Goal: Task Accomplishment & Management: Use online tool/utility

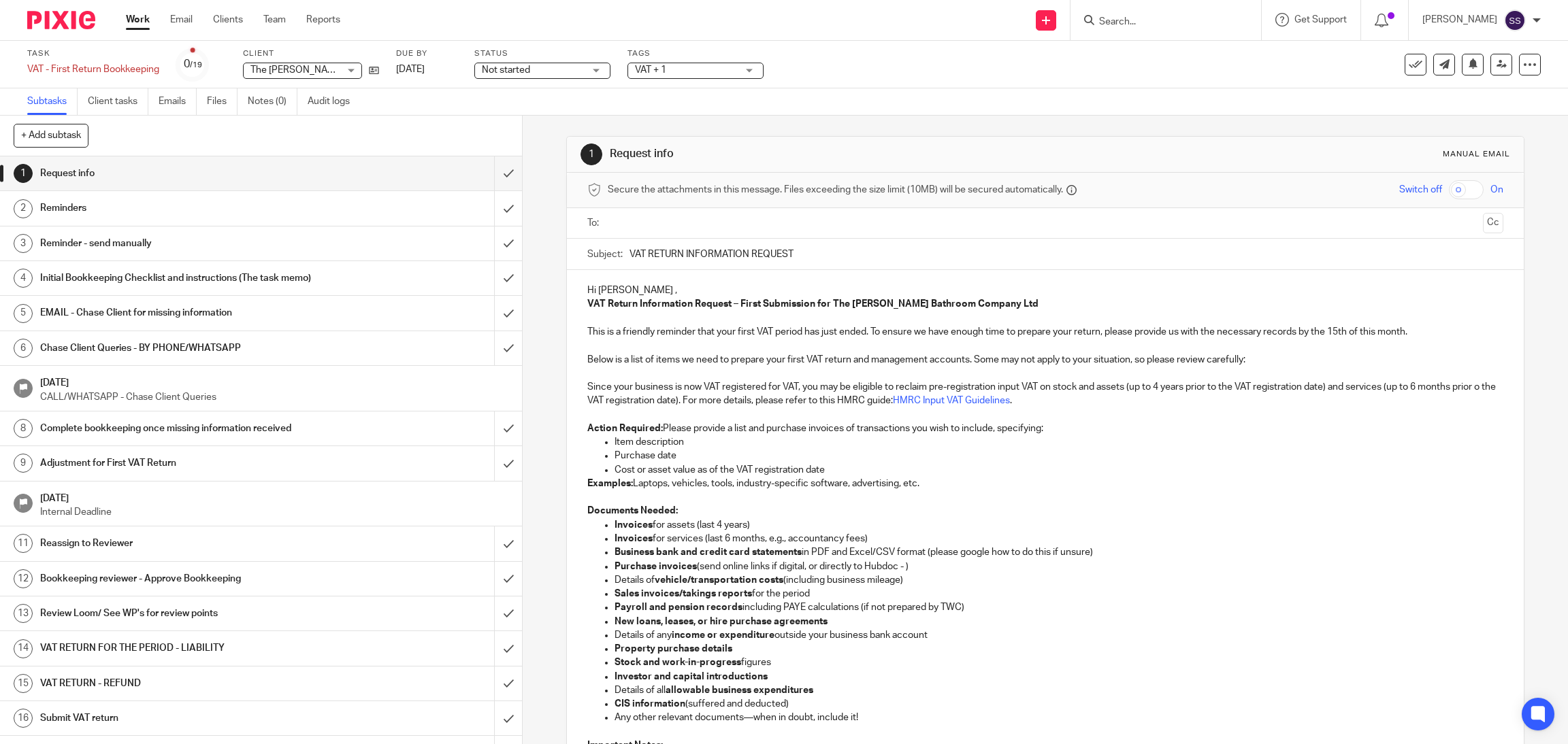
click at [143, 16] on link "Work" at bounding box center [138, 19] width 24 height 13
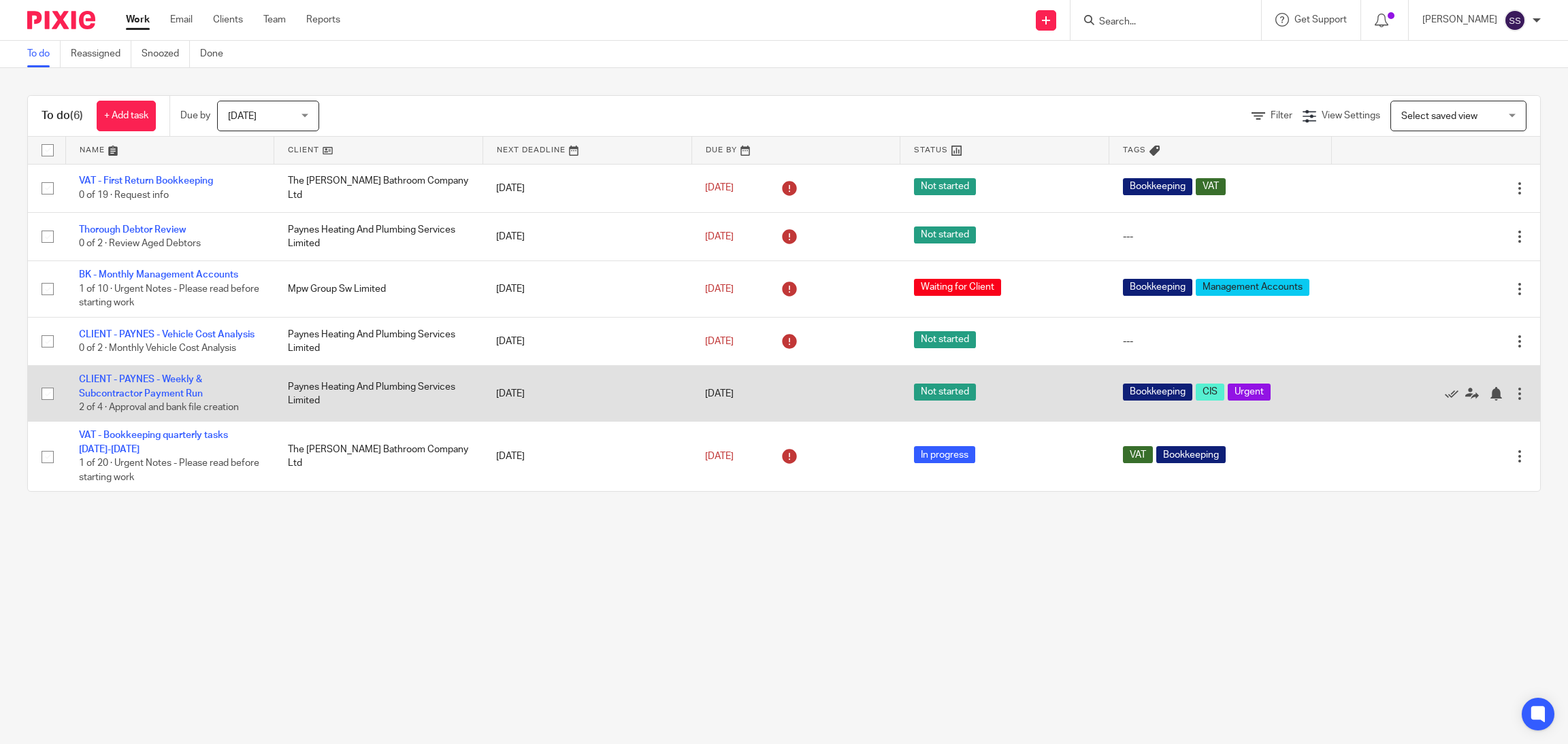
click at [185, 406] on td "CLIENT - PAYNES - Weekly & Subcontractor Payment Run 2 of 4 · Approval and bank…" at bounding box center [170, 394] width 209 height 55
click at [170, 398] on link "CLIENT - PAYNES - Weekly & Subcontractor Payment Run" at bounding box center [141, 386] width 124 height 23
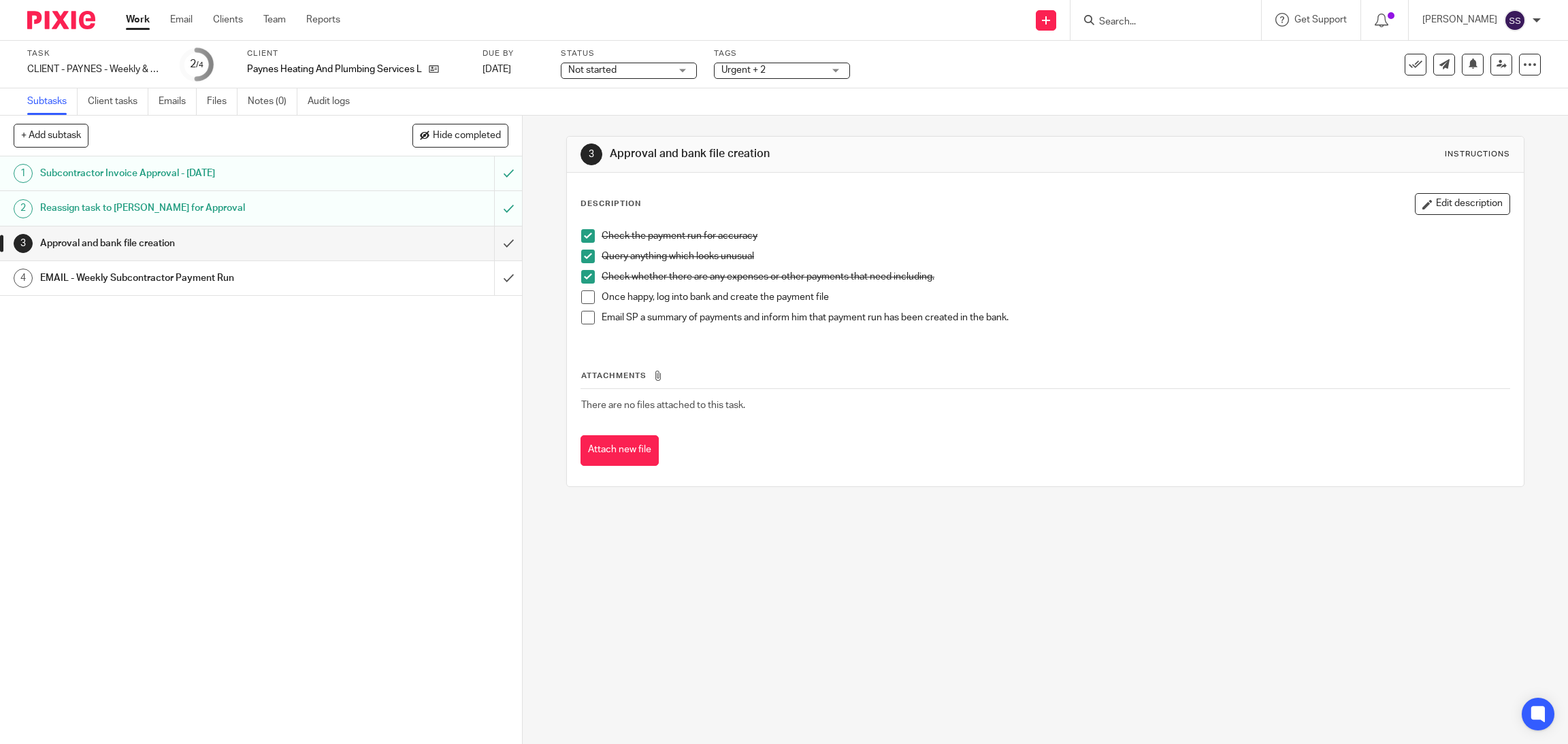
click at [587, 291] on span at bounding box center [587, 297] width 13 height 13
click at [1533, 43] on div at bounding box center [1522, 43] width 36 height 17
click at [1409, 63] on icon at bounding box center [1415, 64] width 13 height 13
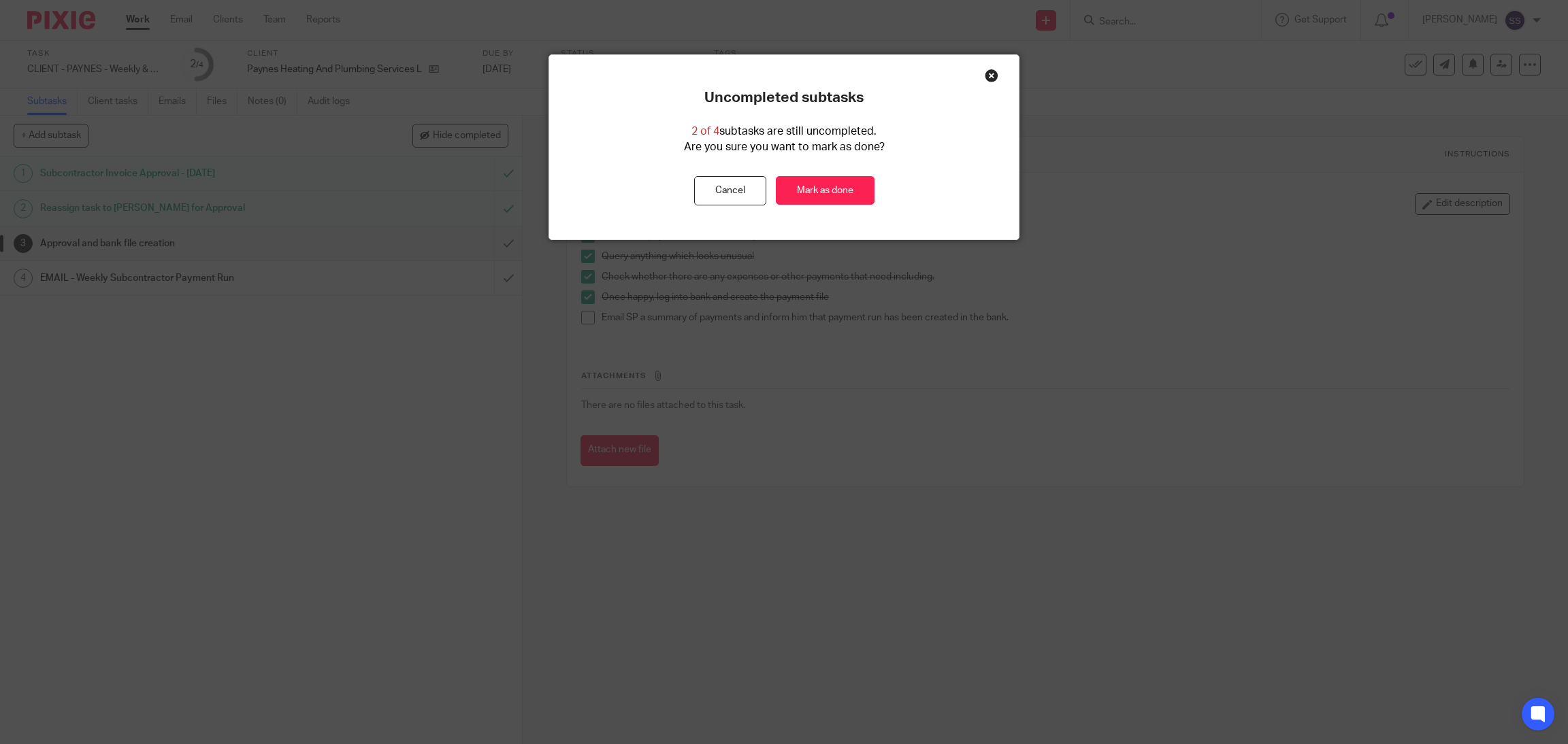
click at [805, 204] on link "Mark as done" at bounding box center [825, 190] width 98 height 29
click at [811, 192] on link "Mark as done" at bounding box center [825, 190] width 98 height 29
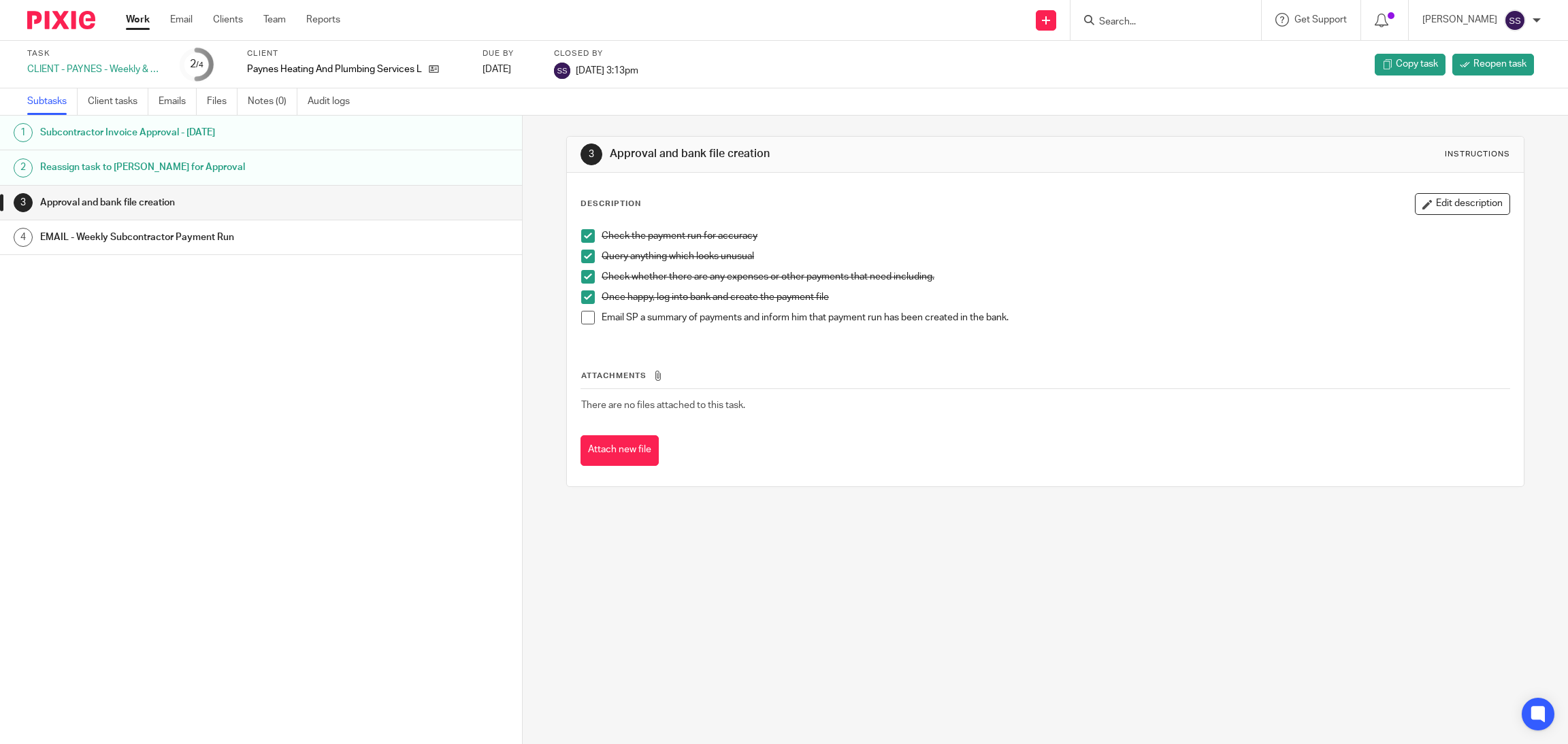
click at [132, 17] on link "Work" at bounding box center [138, 19] width 24 height 13
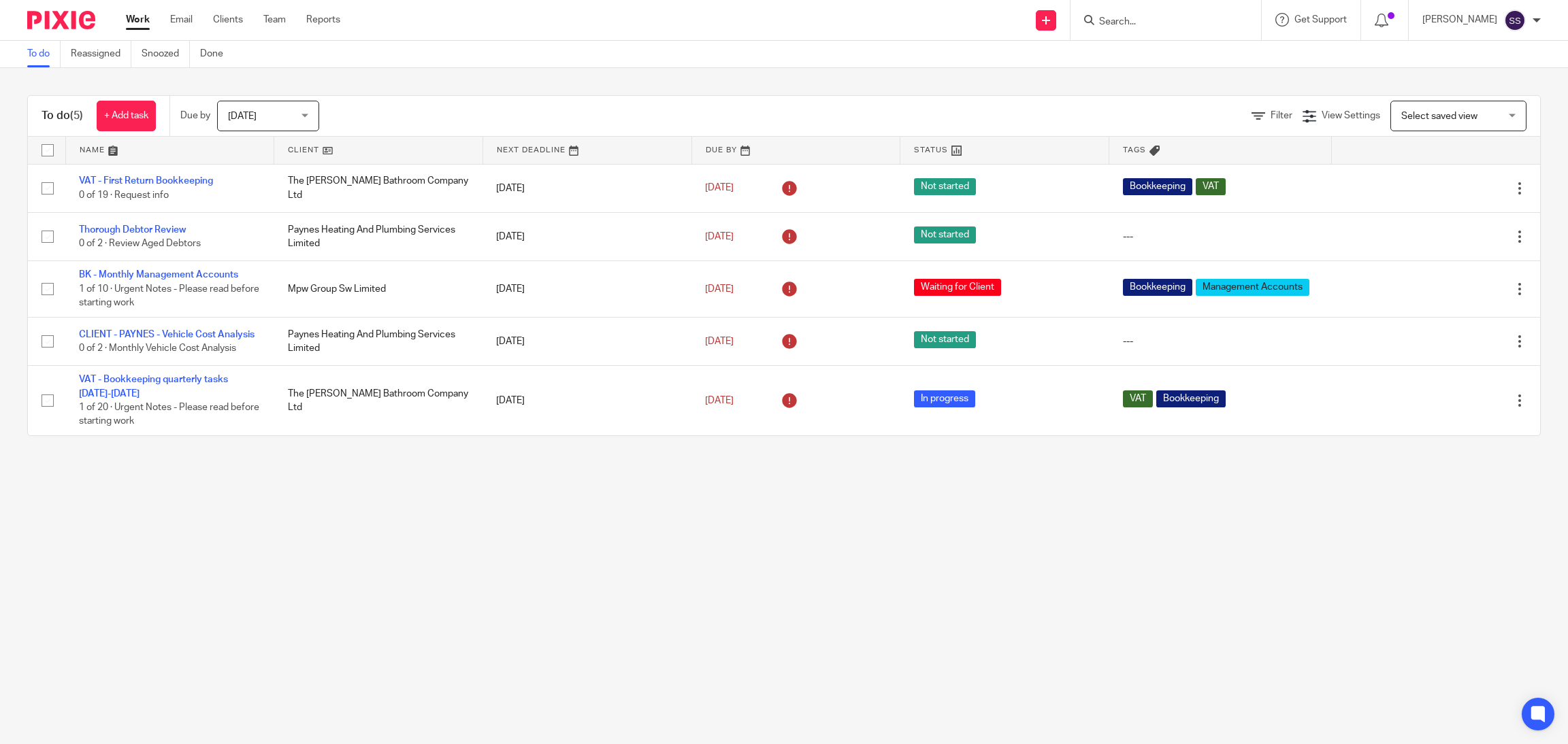
click at [203, 479] on main "To do Reassigned Snoozed Done To do (5) + Add task Due by [DATE] [DATE] [DATE] …" at bounding box center [784, 372] width 1568 height 744
